Goal: Transaction & Acquisition: Download file/media

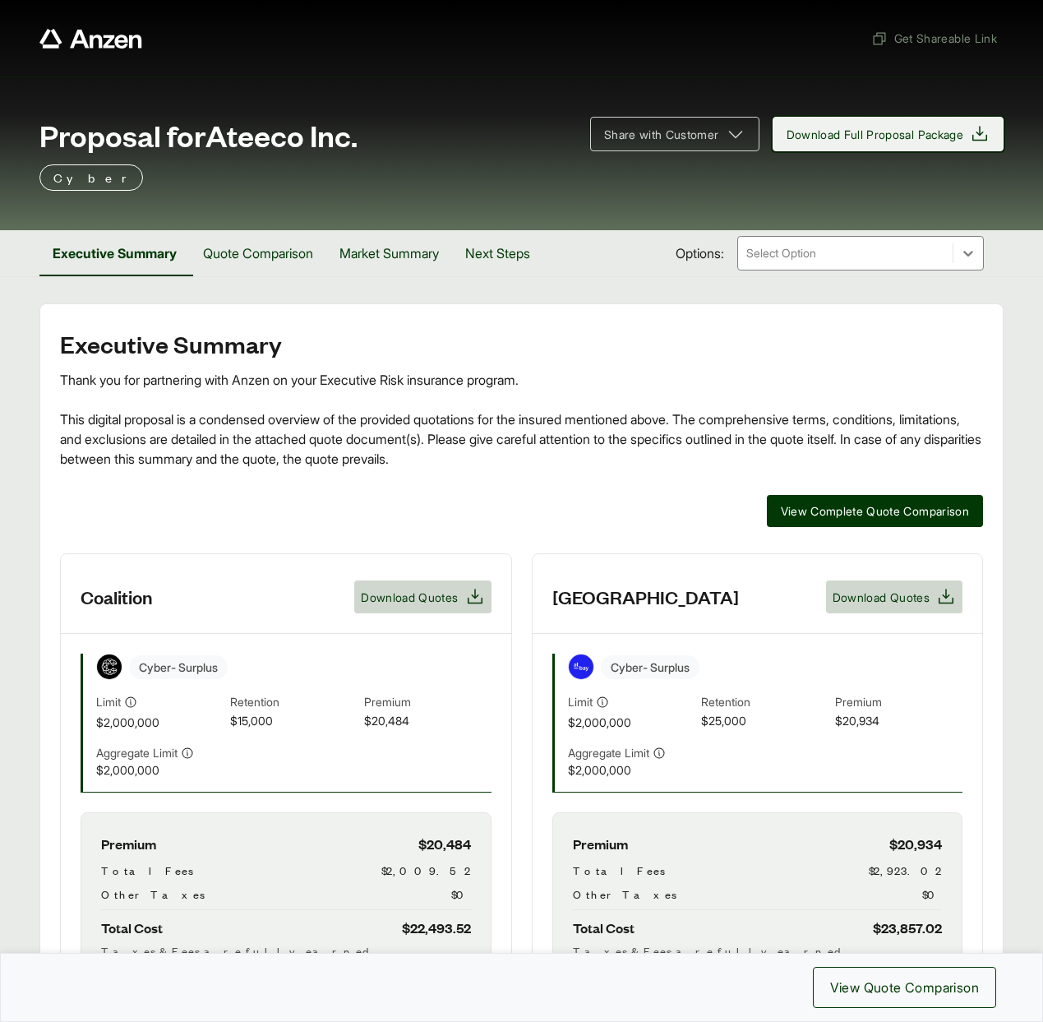
click at [821, 136] on span "Download Full Proposal Package" at bounding box center [876, 134] width 178 height 17
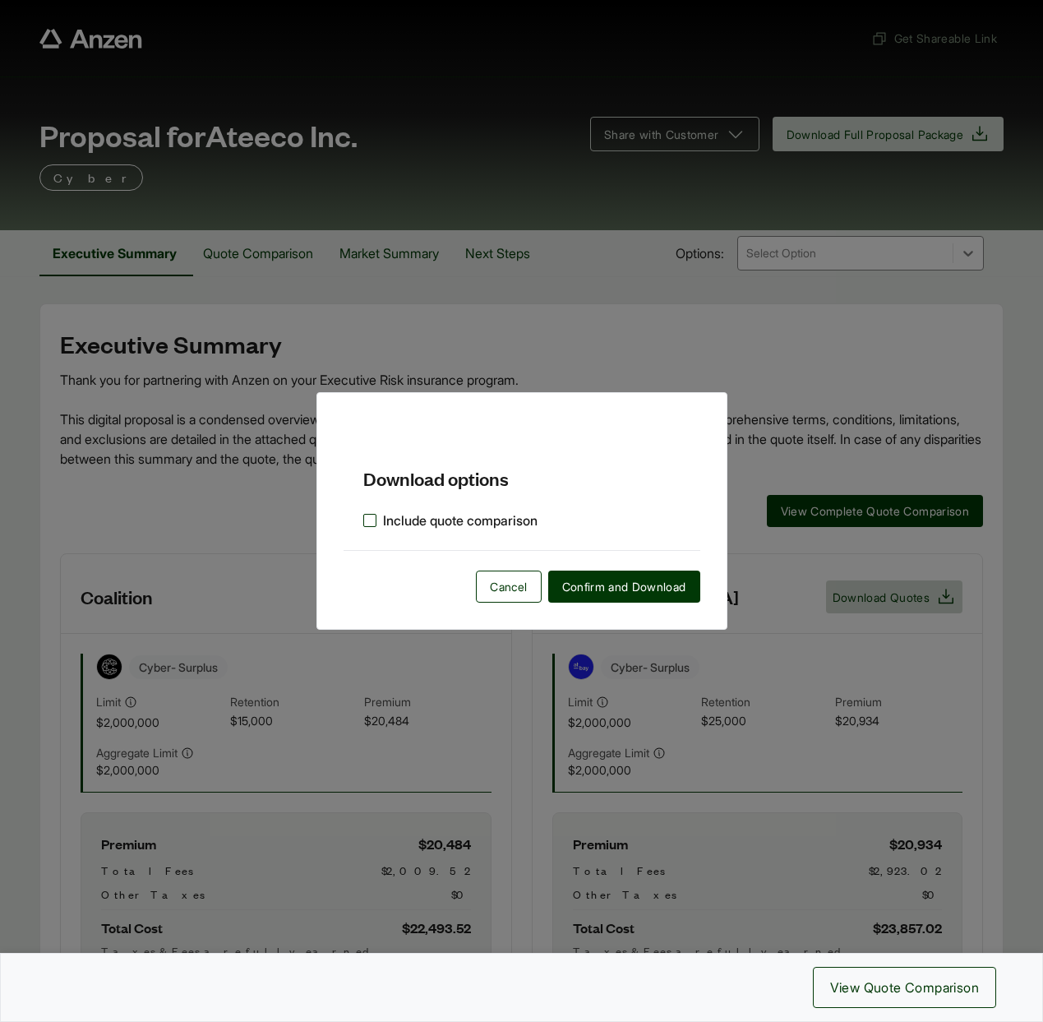
click at [434, 517] on label "Include quote comparison" at bounding box center [450, 521] width 174 height 20
click at [598, 589] on span "Confirm and Download" at bounding box center [624, 586] width 124 height 17
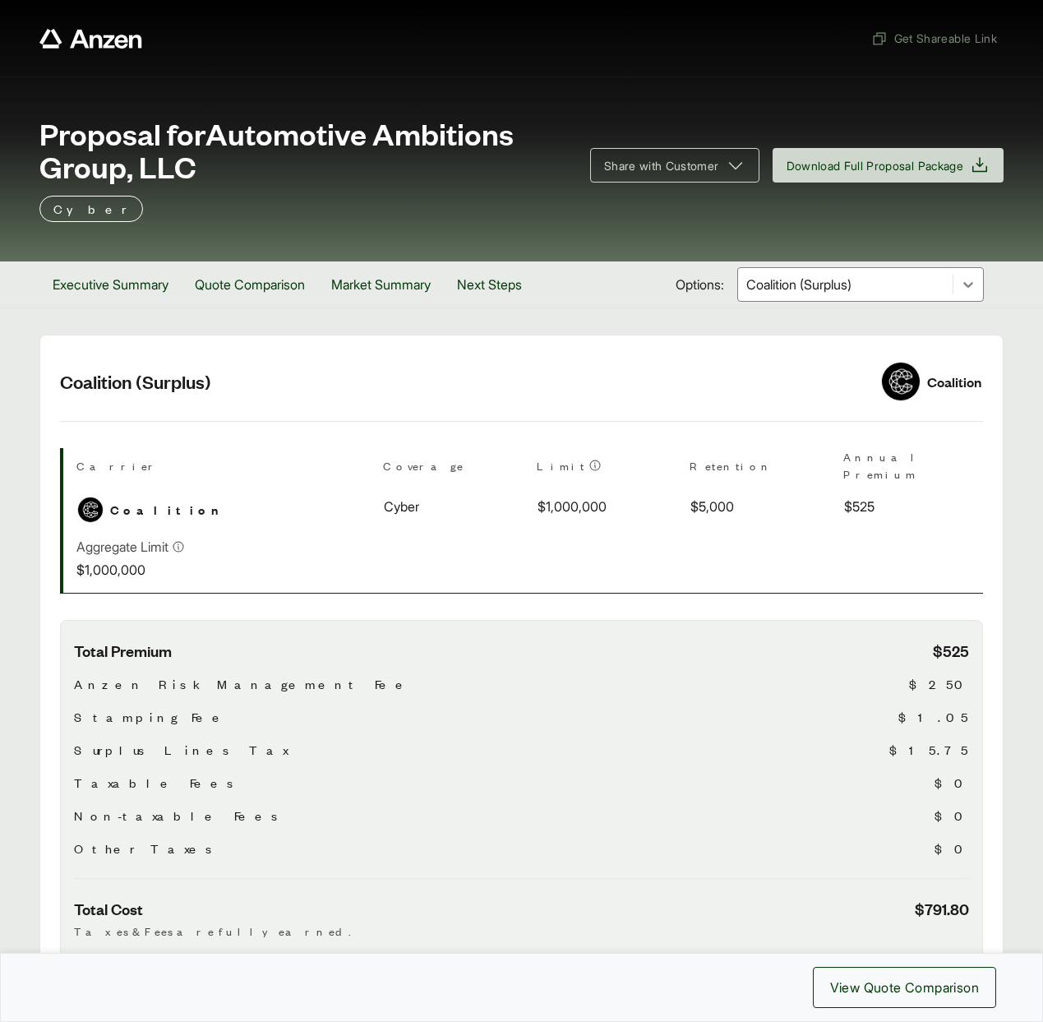
scroll to position [206, 0]
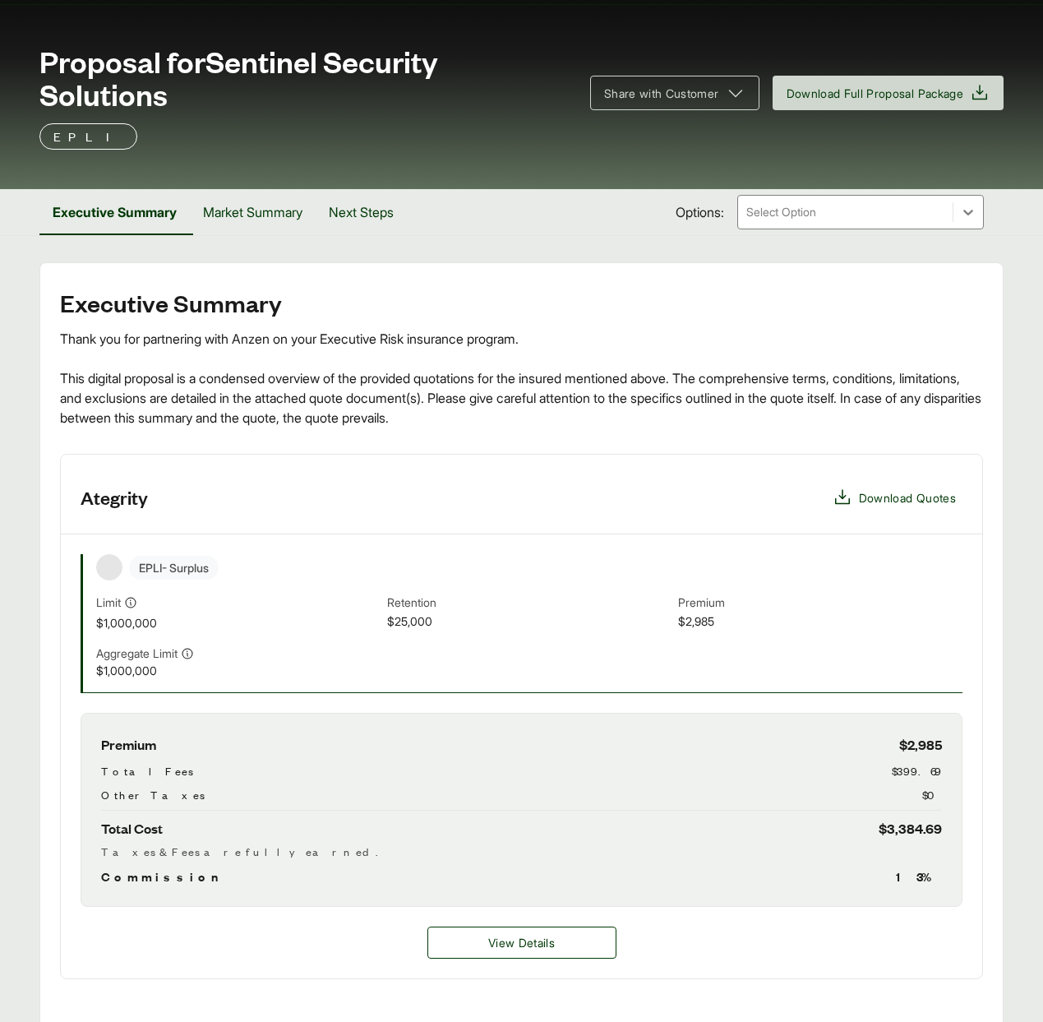
scroll to position [76, 0]
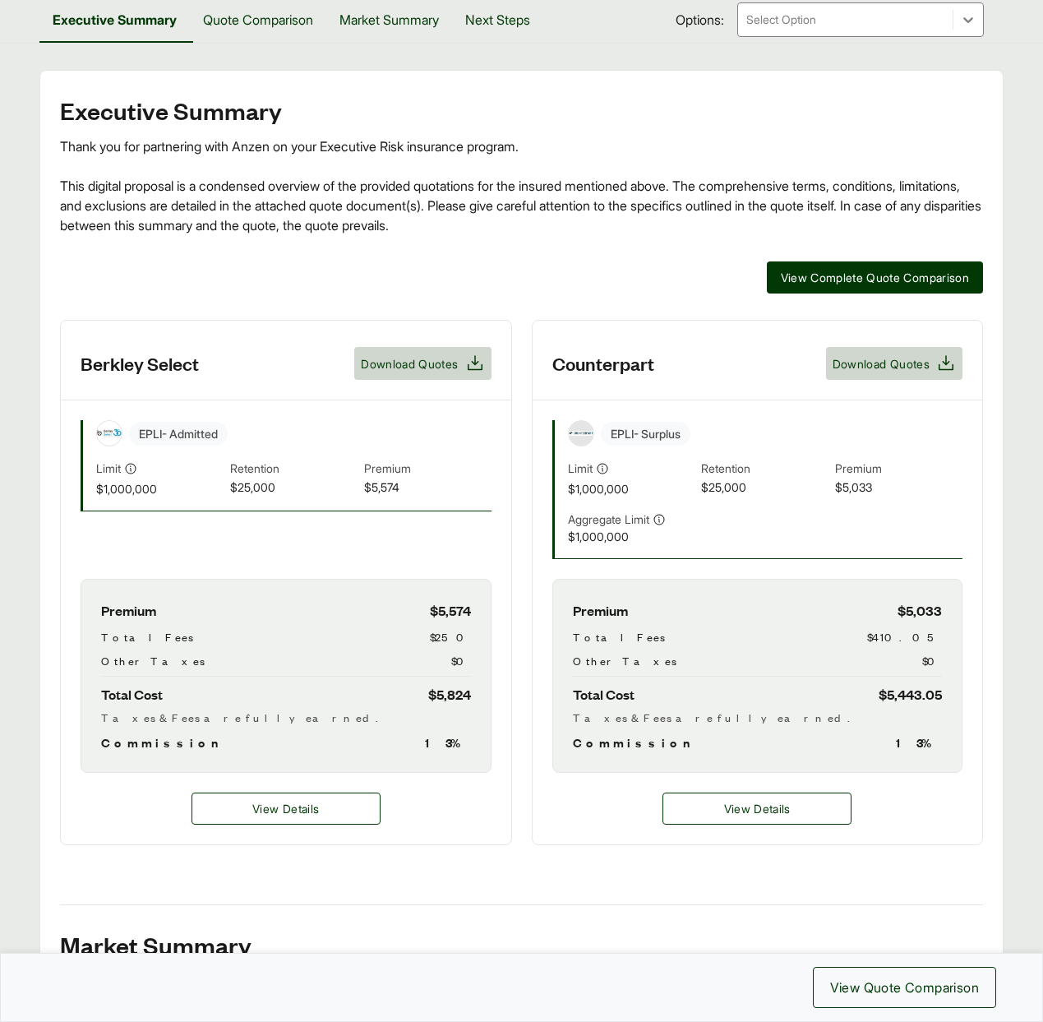
scroll to position [238, 0]
